Goal: Information Seeking & Learning: Find specific fact

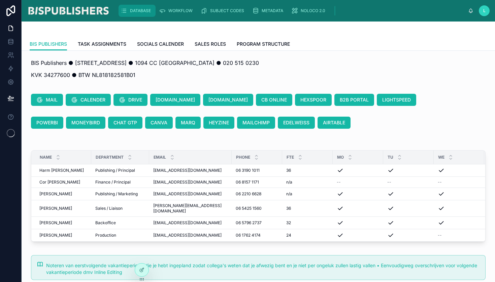
click at [141, 11] on span "DATABASE" at bounding box center [140, 10] width 21 height 5
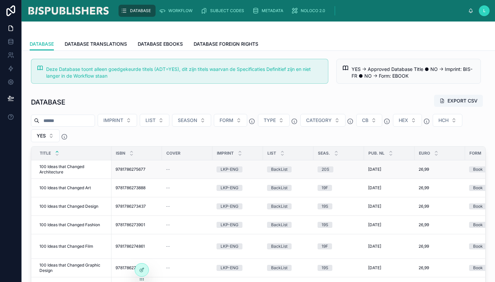
click at [64, 168] on span "100 Ideas that Changed Architecture" at bounding box center [73, 169] width 68 height 11
